Goal: Task Accomplishment & Management: Use online tool/utility

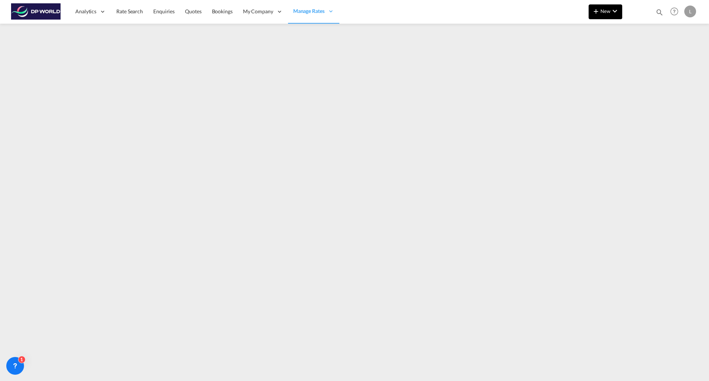
click at [603, 8] on span "New" at bounding box center [605, 11] width 28 height 6
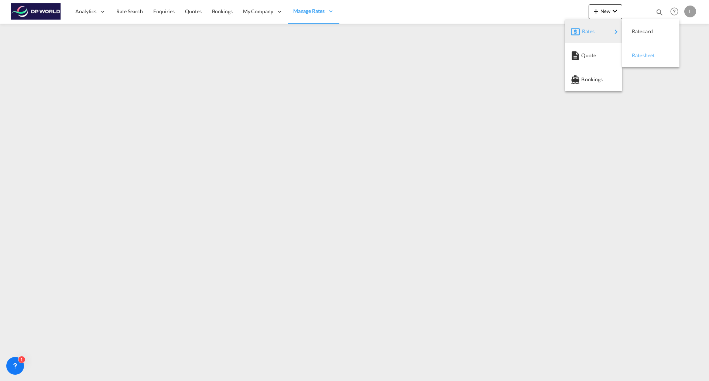
click at [640, 54] on span "Ratesheet" at bounding box center [636, 55] width 8 height 15
